Goal: Information Seeking & Learning: Learn about a topic

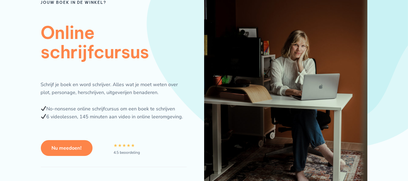
scroll to position [69, 0]
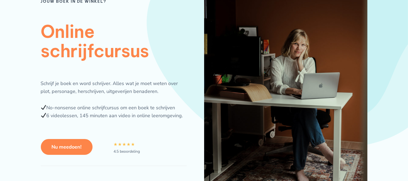
click at [130, 145] on icon "☆" at bounding box center [129, 144] width 4 height 8
click at [128, 150] on div "4.5 beoordeling" at bounding box center [127, 151] width 26 height 4
click at [127, 143] on icon "☆" at bounding box center [129, 144] width 4 height 8
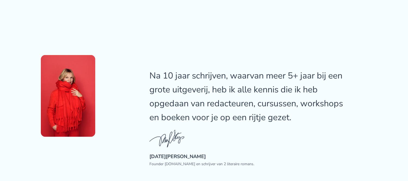
scroll to position [277, 0]
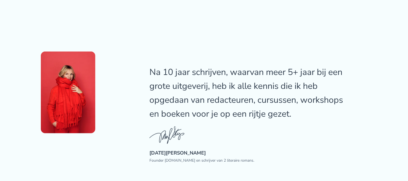
click at [53, 90] on img at bounding box center [68, 92] width 54 height 82
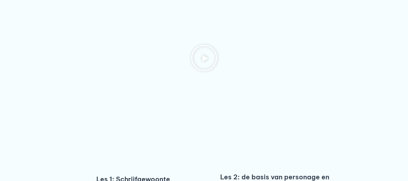
scroll to position [1499, 0]
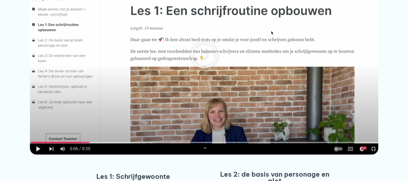
click at [371, 143] on div at bounding box center [204, 56] width 348 height 196
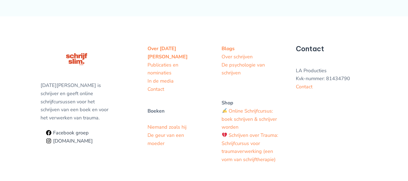
scroll to position [2145, 0]
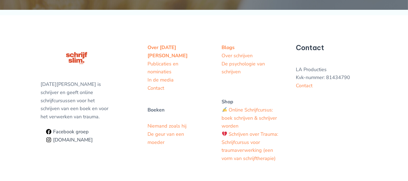
click at [200, 124] on div "Lucia van den Brink is schrijver en geeft online schrijfcursussen voor het schr…" at bounding box center [204, 103] width 327 height 119
click at [164, 76] on link "In de media" at bounding box center [161, 79] width 26 height 7
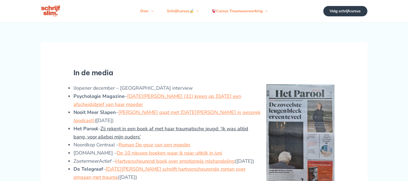
click at [138, 135] on link "Zij rekent in een boek af met haar traumatische jeugd: ‘Ik was altijd bang, voo…" at bounding box center [160, 132] width 175 height 15
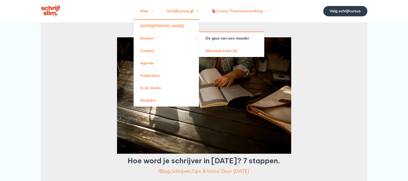
click at [222, 41] on link "De geur van een moeder" at bounding box center [231, 38] width 65 height 12
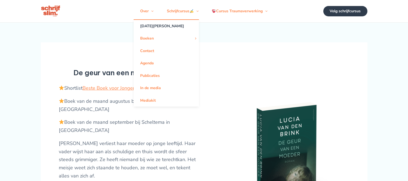
click at [148, 31] on link "[DATE][PERSON_NAME]" at bounding box center [166, 26] width 65 height 12
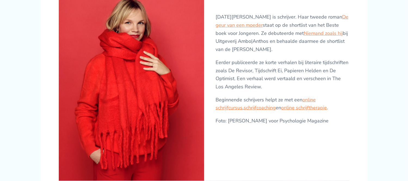
scroll to position [122, 0]
click at [244, 110] on link "schrijfcoaching" at bounding box center [260, 107] width 32 height 7
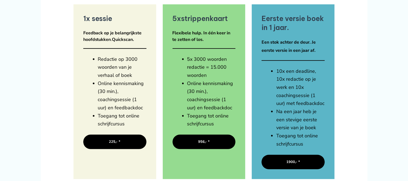
scroll to position [132, 0]
